Goal: Information Seeking & Learning: Learn about a topic

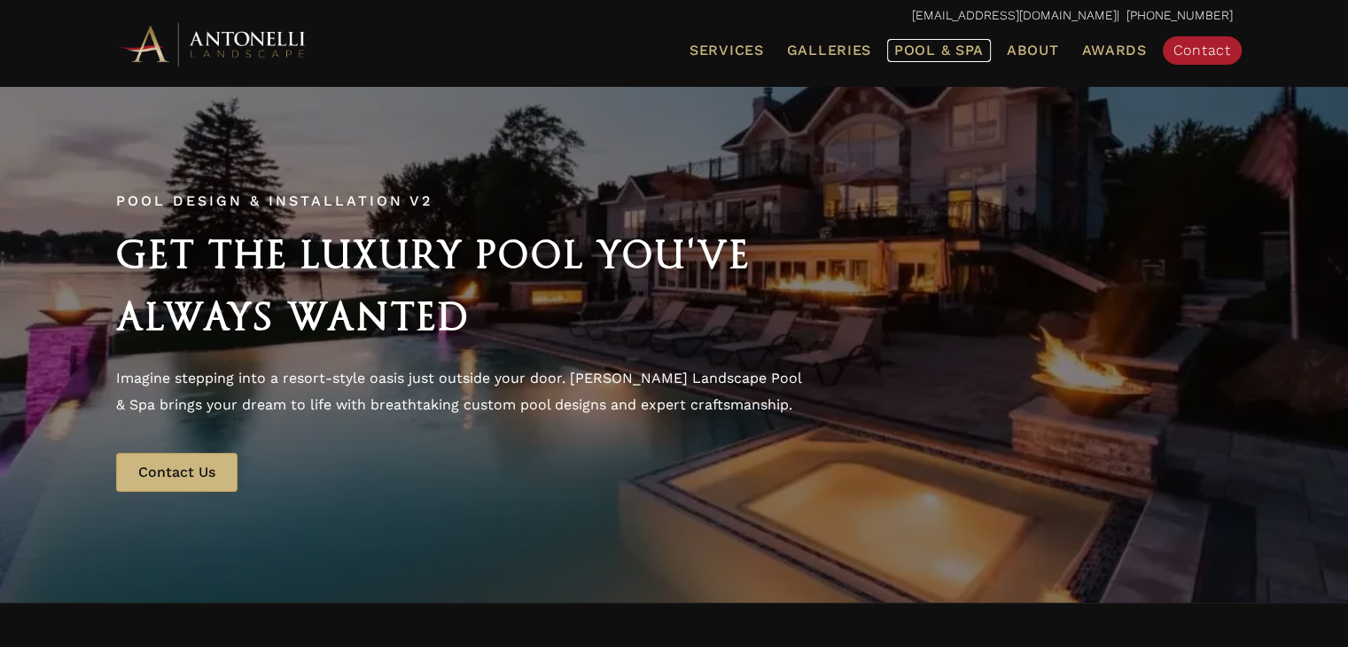
click at [910, 55] on span "Pool & Spa" at bounding box center [939, 50] width 90 height 17
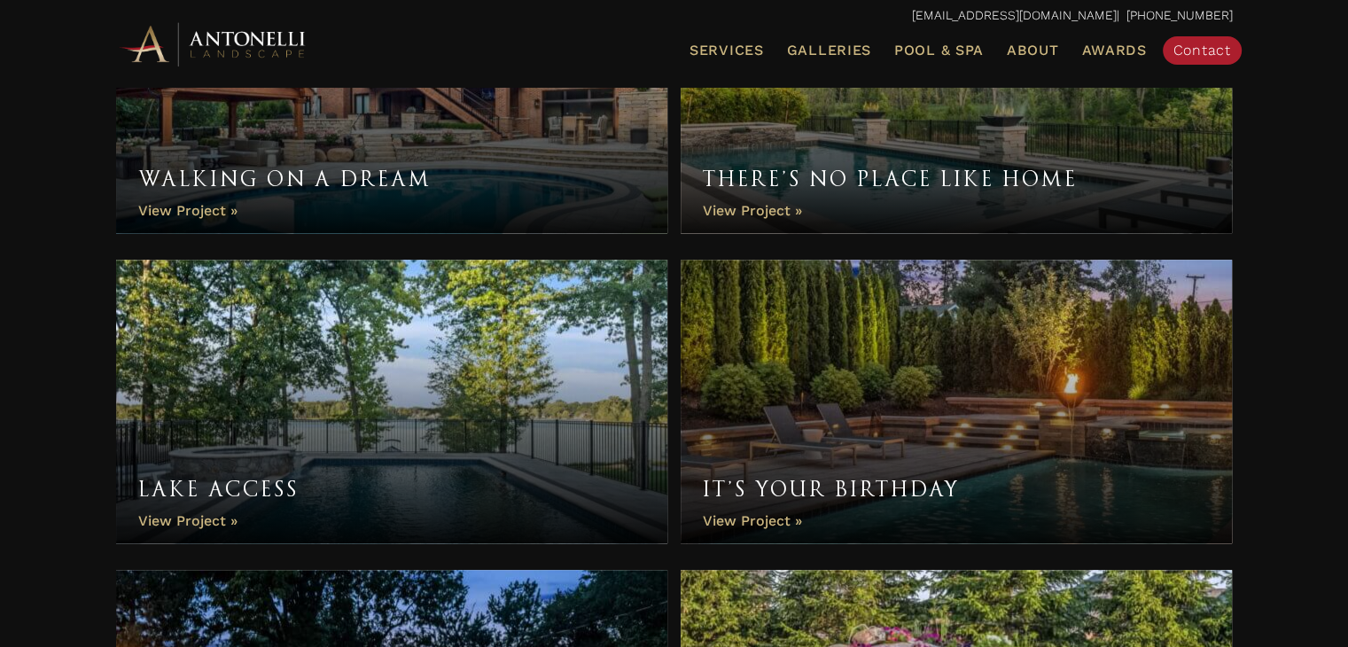
scroll to position [1104, 0]
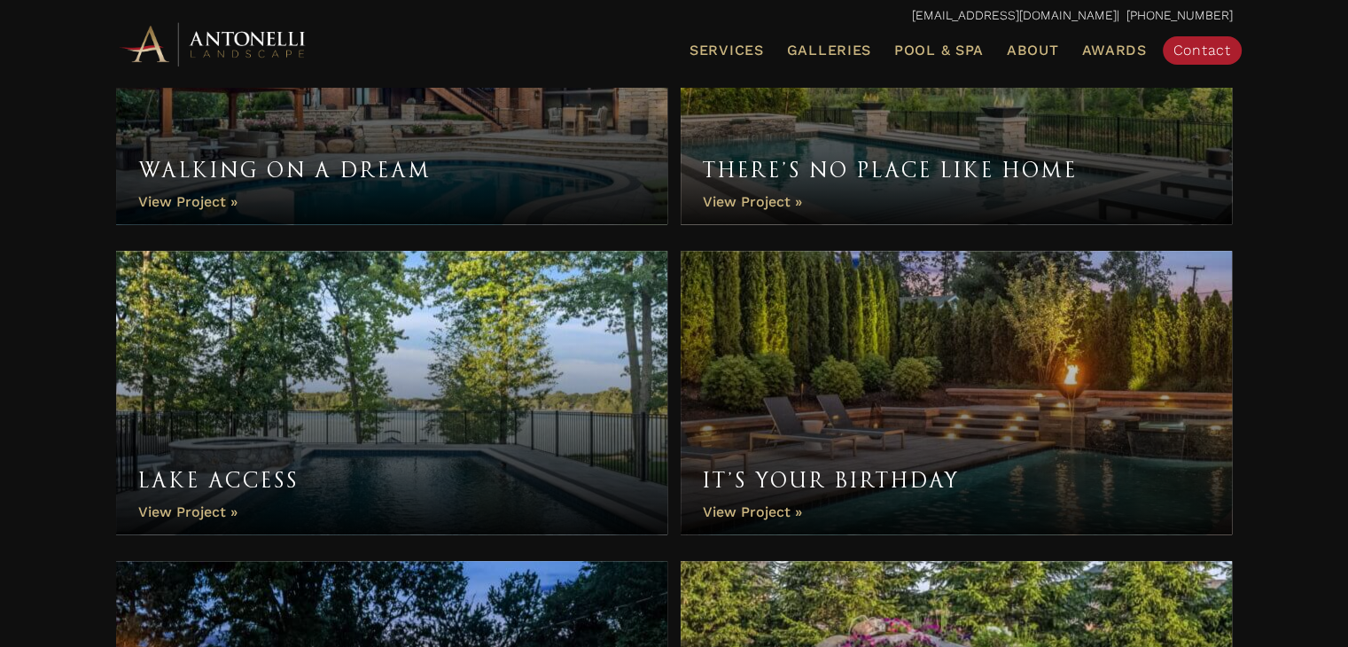
click at [761, 511] on link "It’s Your Birthday" at bounding box center [957, 393] width 552 height 284
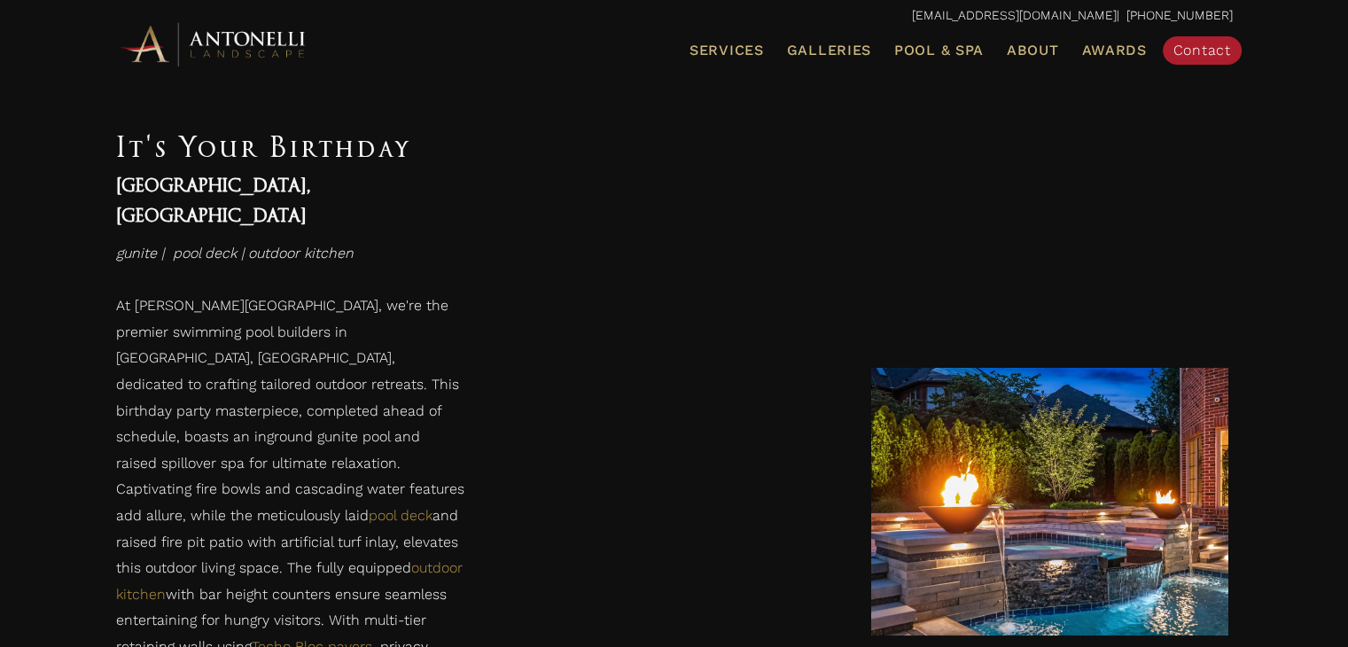
scroll to position [1015, 0]
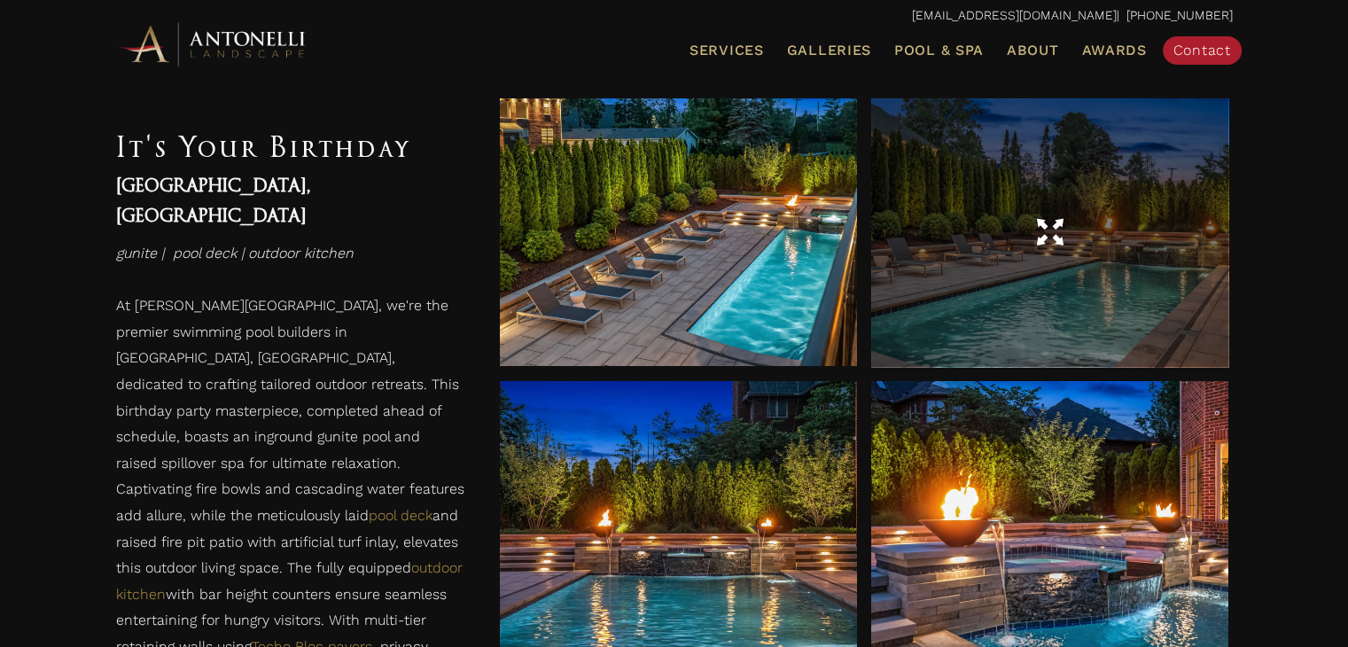
click at [1051, 220] on span at bounding box center [1049, 232] width 27 height 31
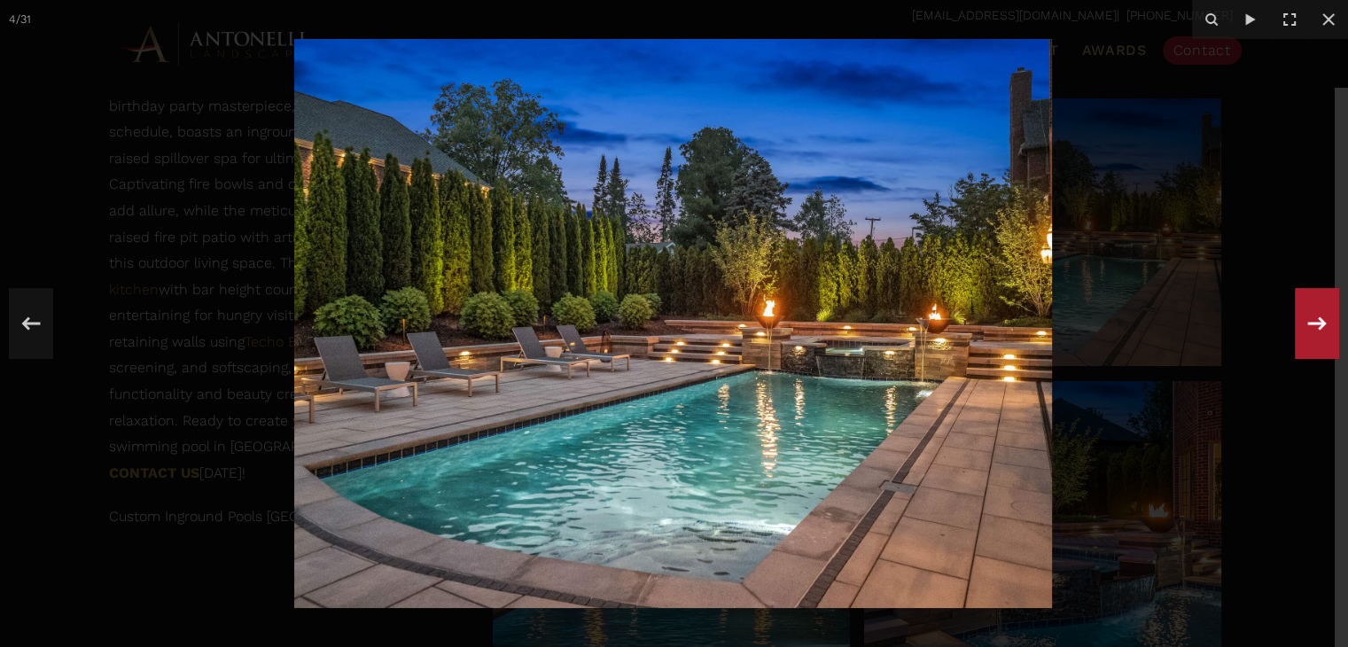
click at [1308, 327] on icon at bounding box center [1317, 323] width 32 height 59
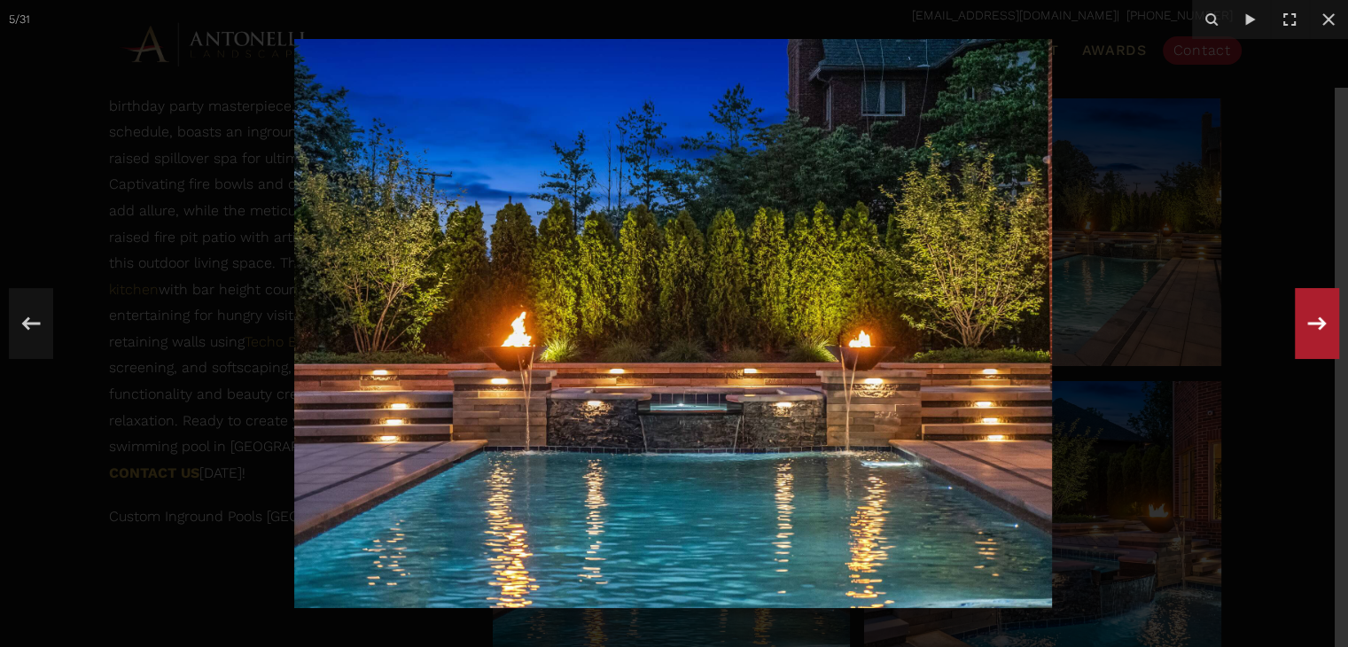
click at [1308, 327] on icon at bounding box center [1317, 323] width 32 height 59
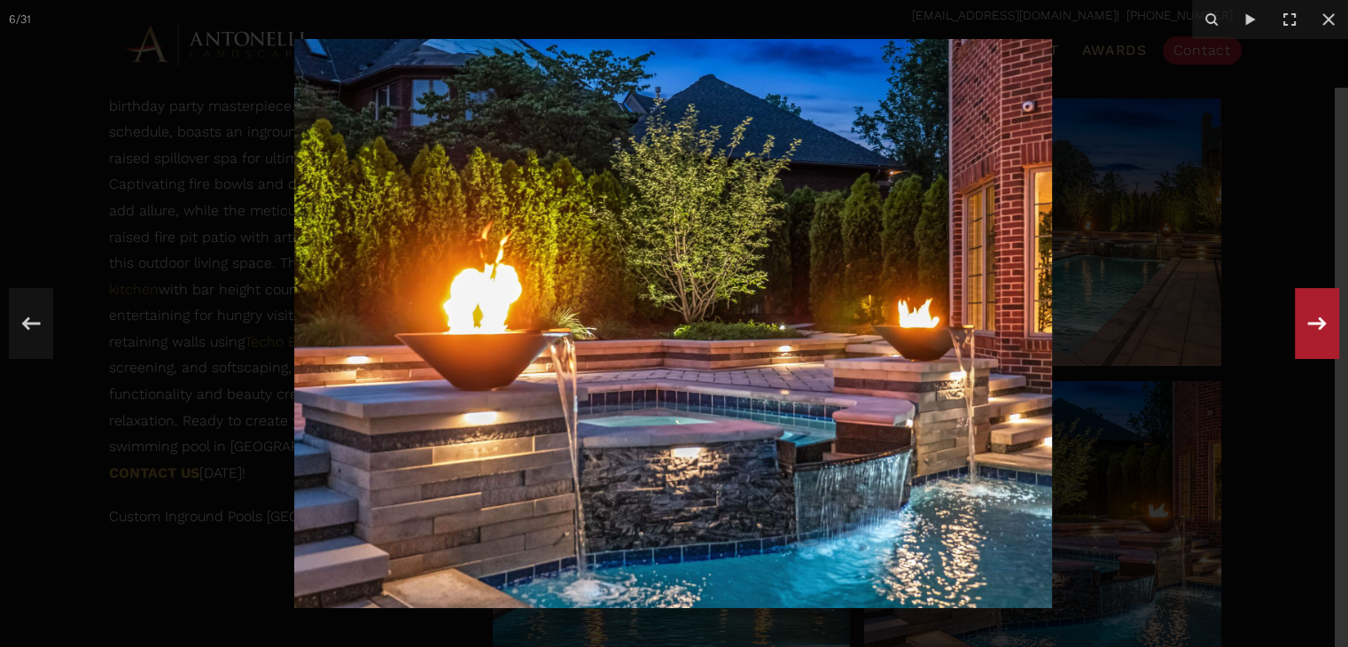
click at [1308, 327] on icon at bounding box center [1317, 323] width 32 height 59
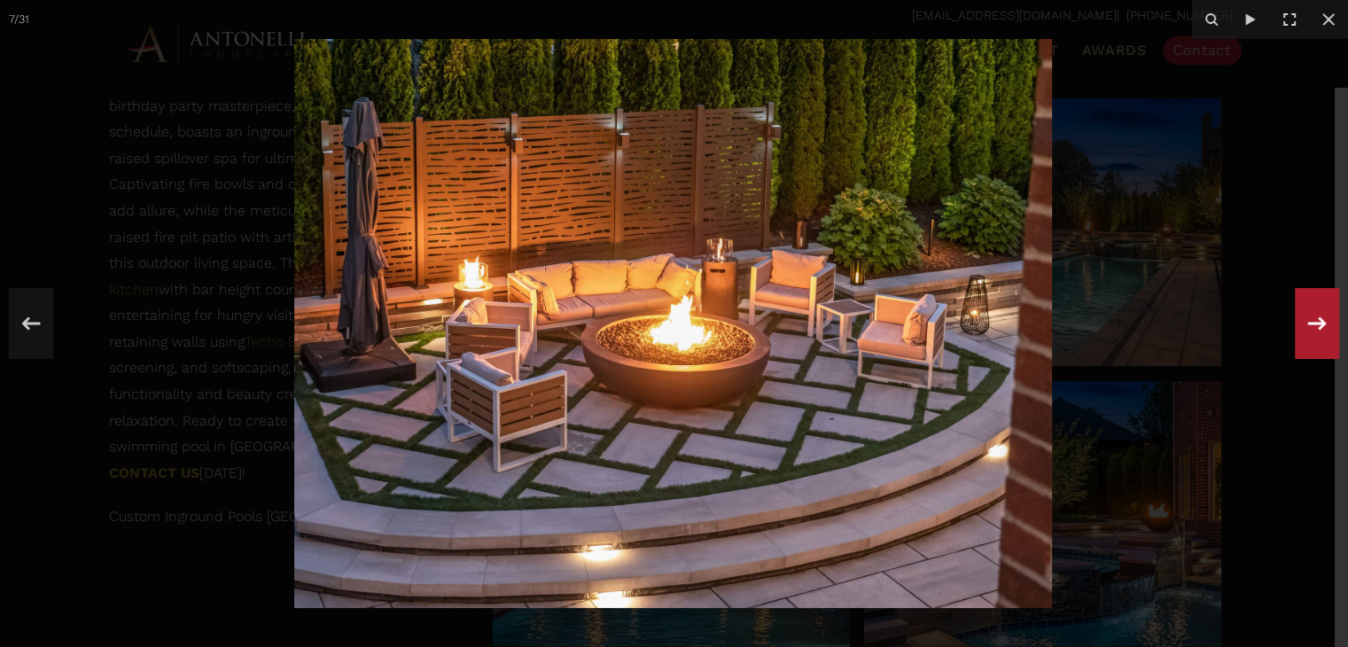
click at [1308, 327] on icon at bounding box center [1317, 323] width 32 height 59
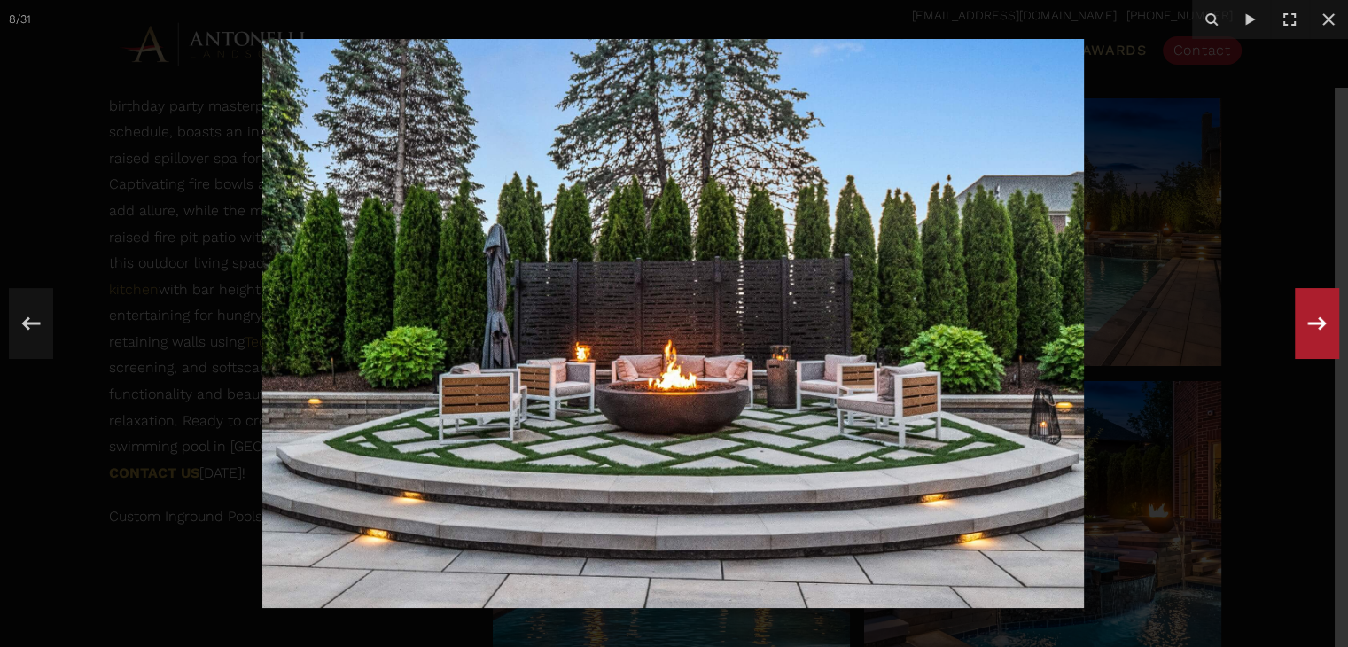
click at [1295, 329] on div at bounding box center [1317, 323] width 44 height 71
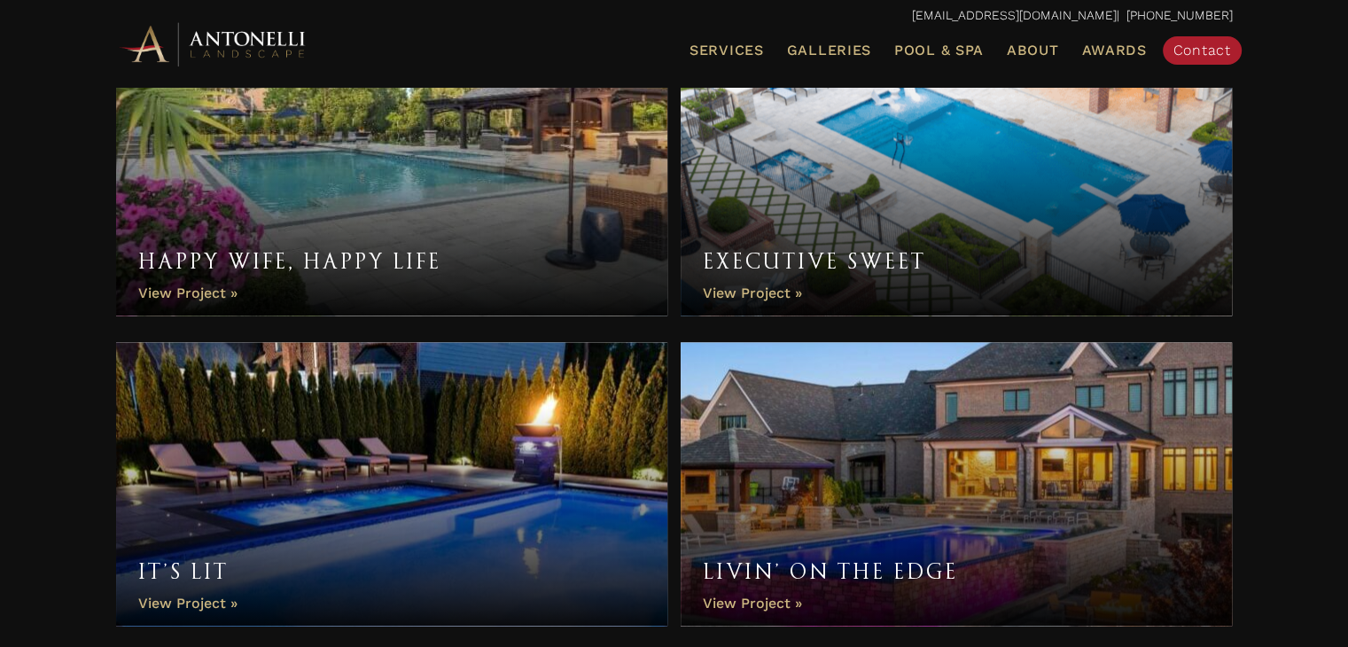
scroll to position [2538, 0]
